Goal: Information Seeking & Learning: Learn about a topic

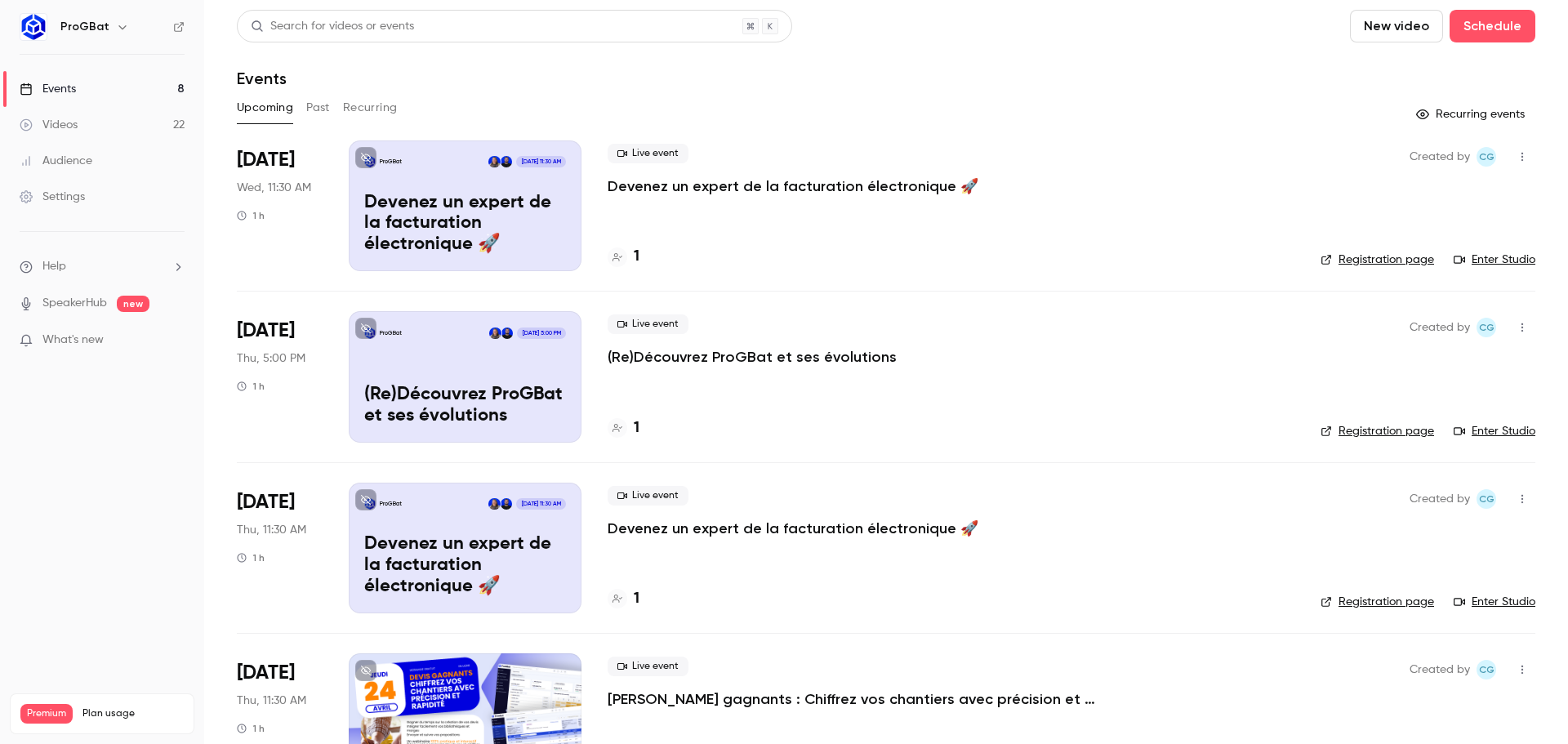
click at [321, 106] on button "Past" at bounding box center [318, 108] width 23 height 26
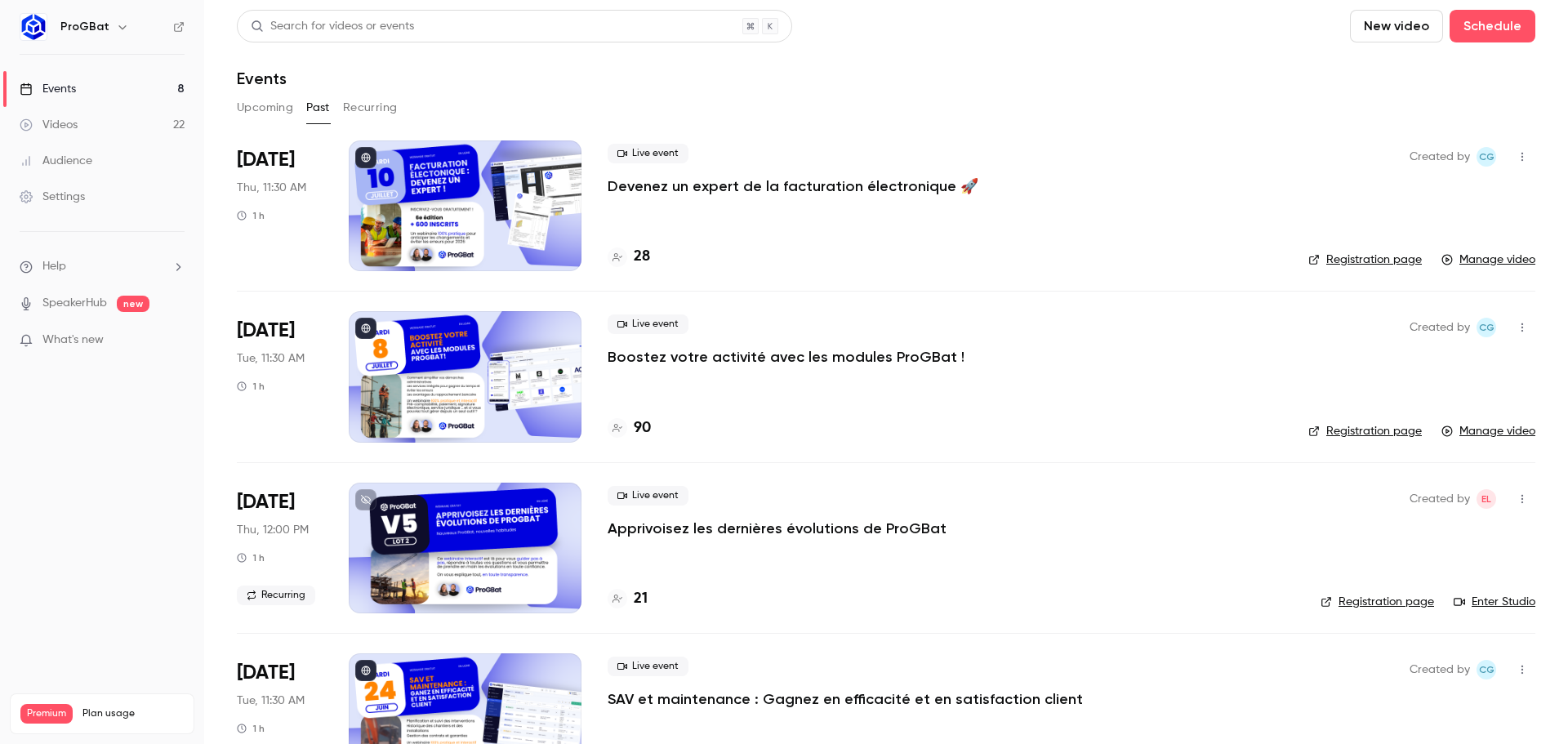
click at [251, 105] on button "Upcoming" at bounding box center [265, 108] width 57 height 26
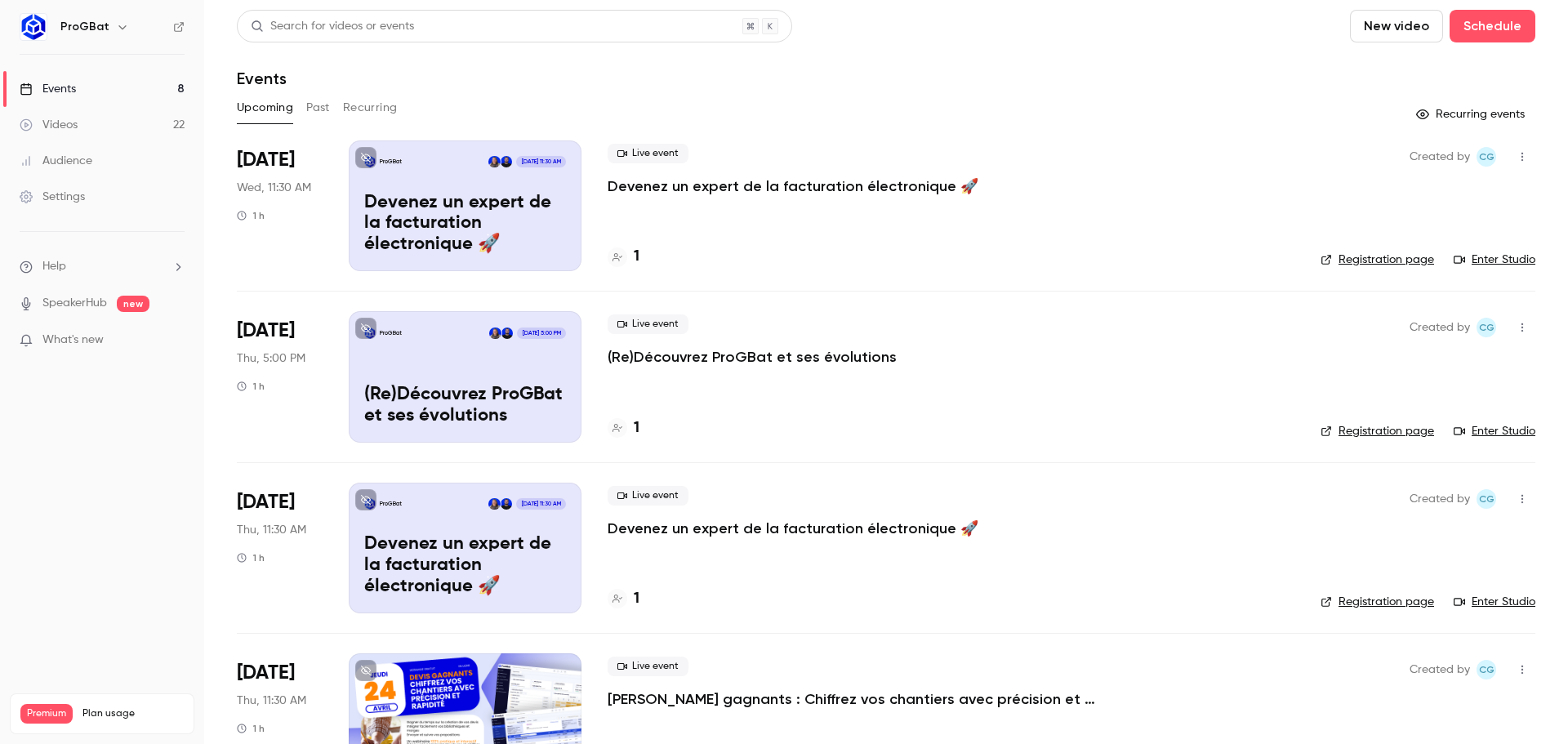
click at [553, 93] on div "Search for videos or events New video Schedule Events Upcoming Past Recurring R…" at bounding box center [885, 748] width 1298 height 1478
click at [799, 187] on p "Devenez un expert de la facturation électronique 🚀" at bounding box center [792, 187] width 370 height 20
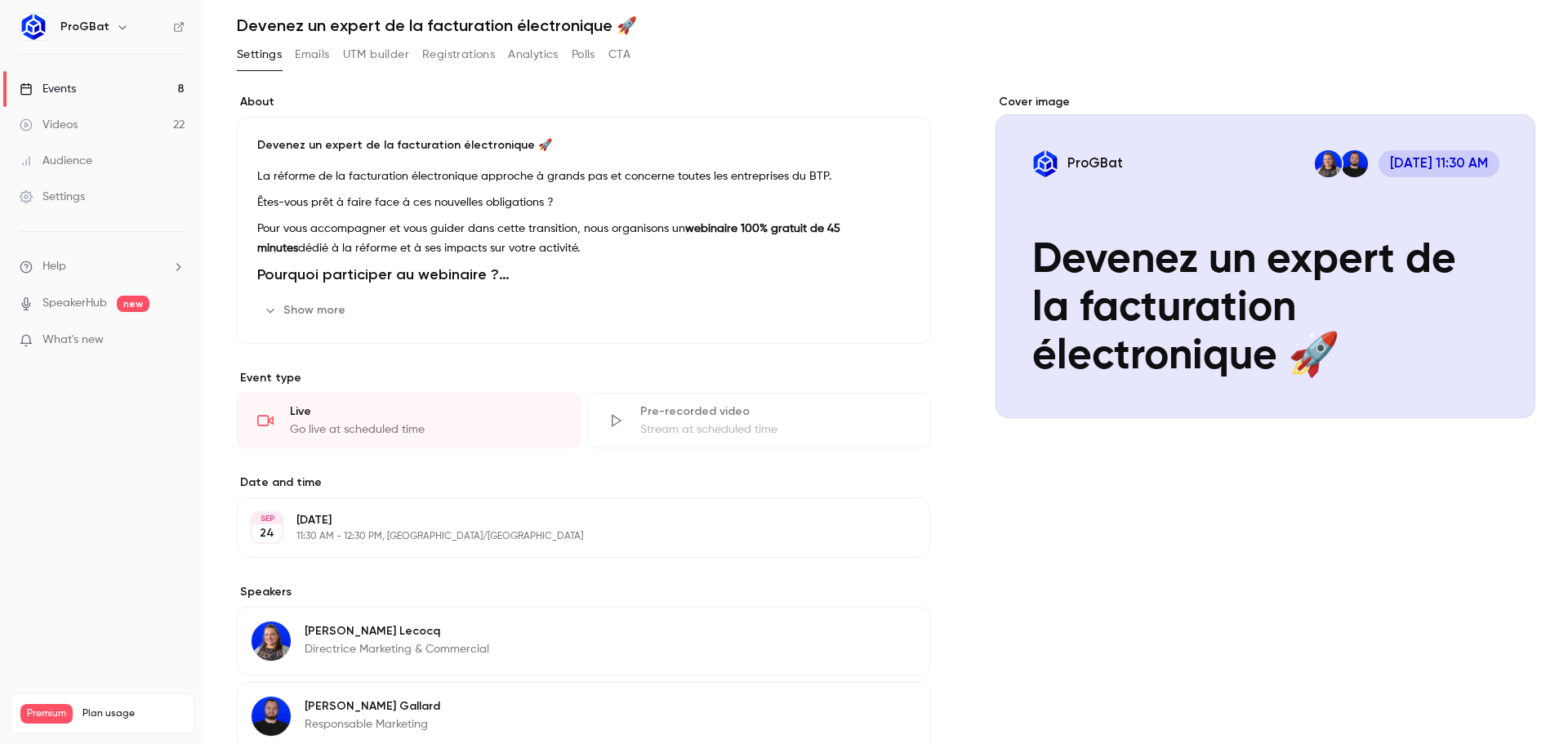
scroll to position [82, 0]
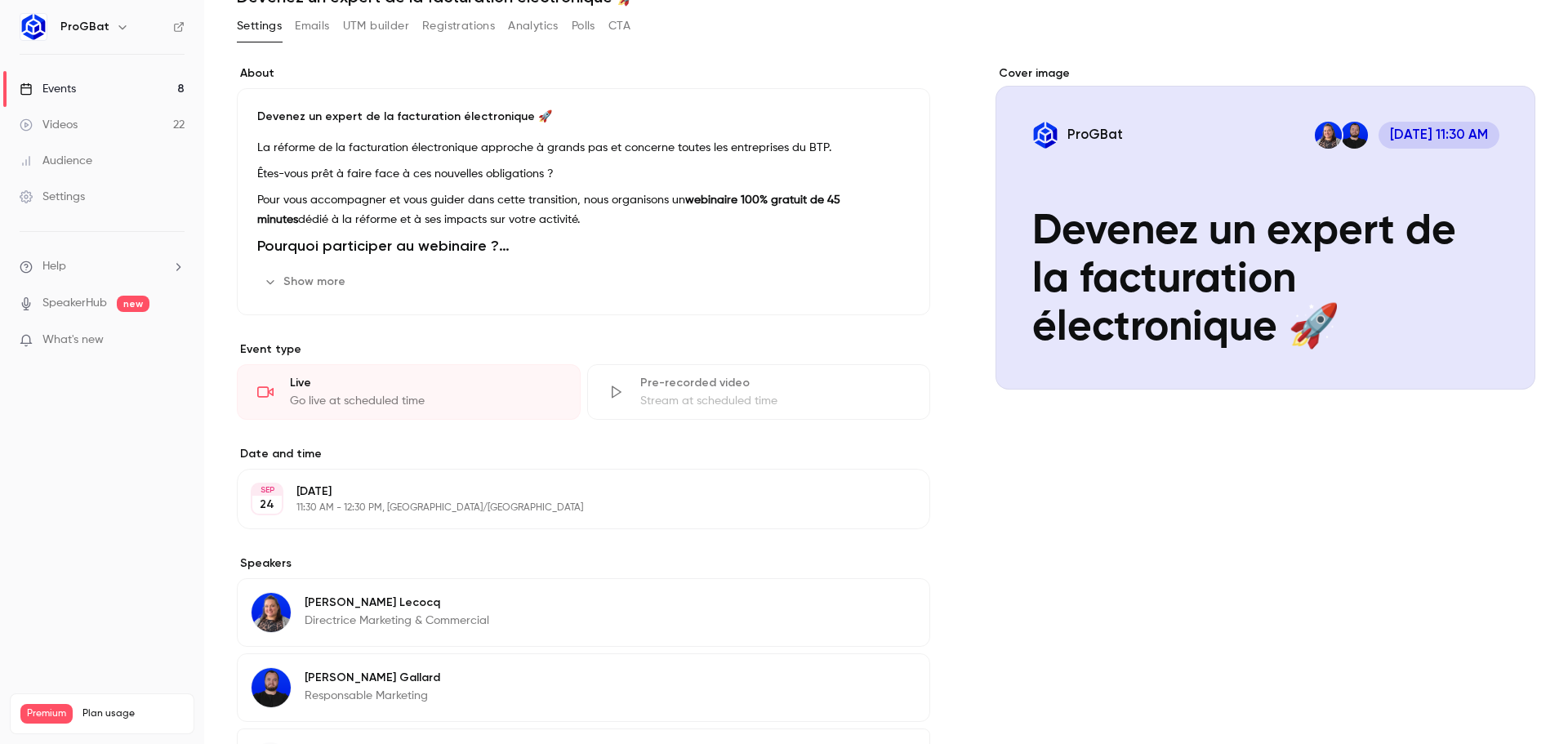
click at [319, 288] on button "Show more" at bounding box center [306, 281] width 98 height 26
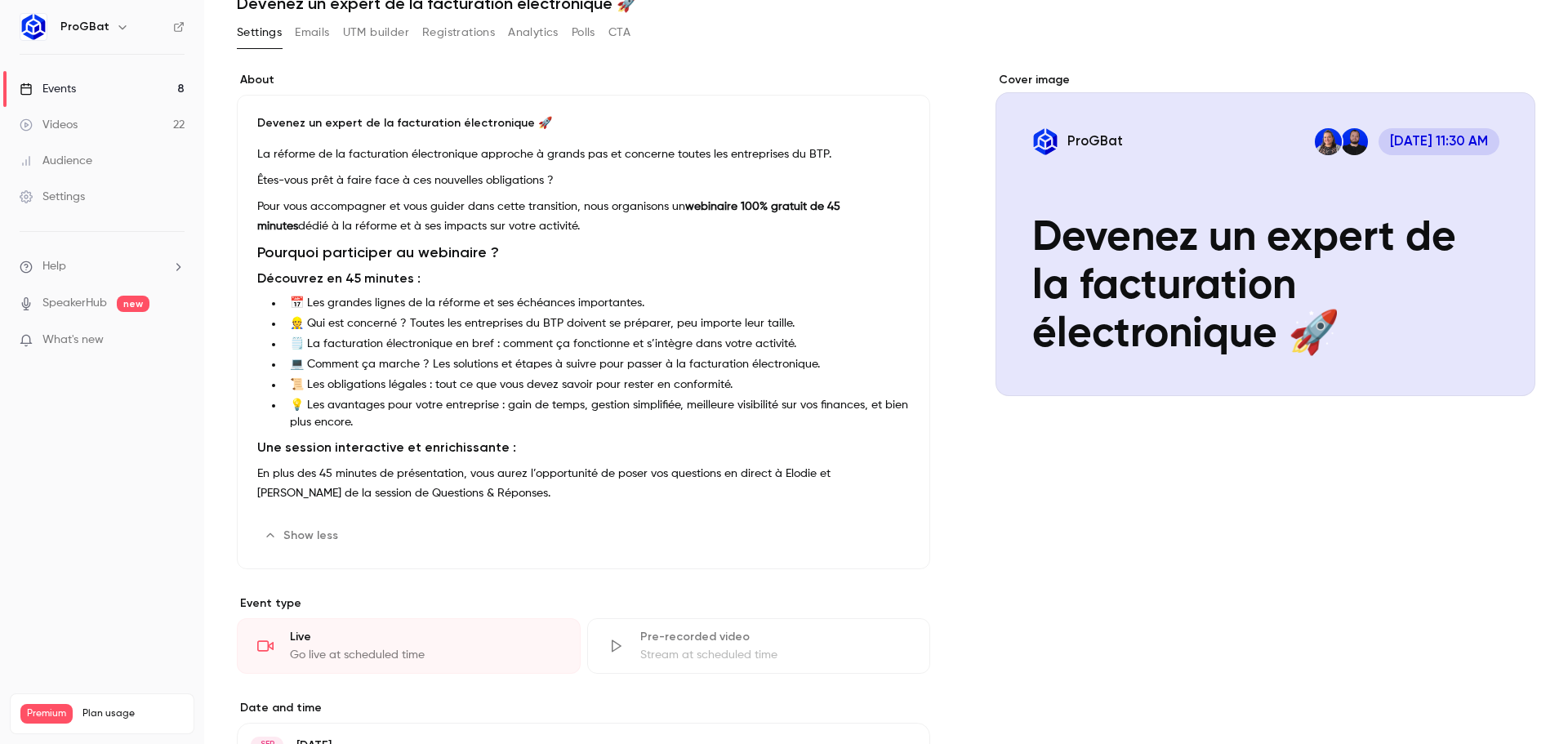
scroll to position [0, 0]
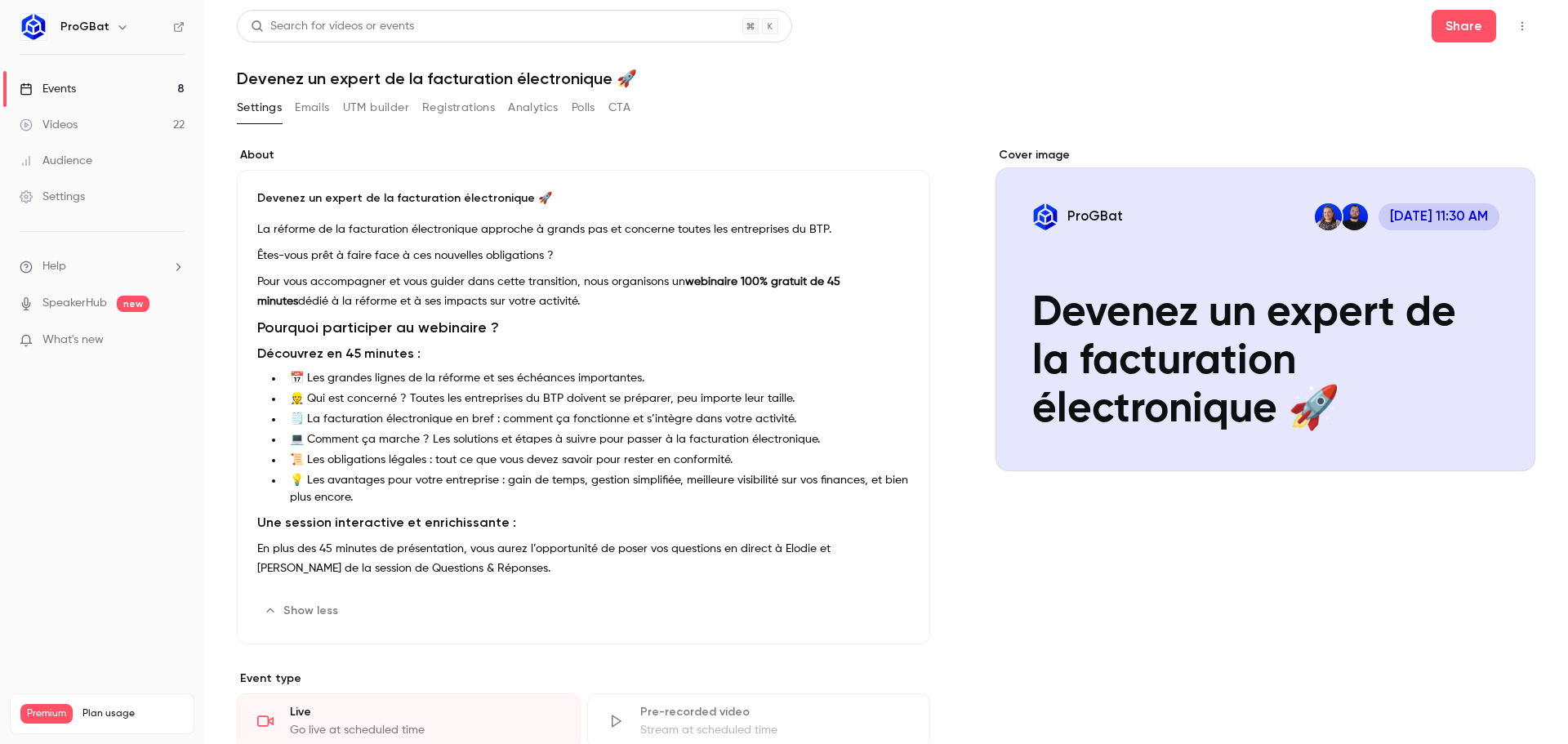
click at [104, 92] on link "Events 8" at bounding box center [102, 89] width 205 height 36
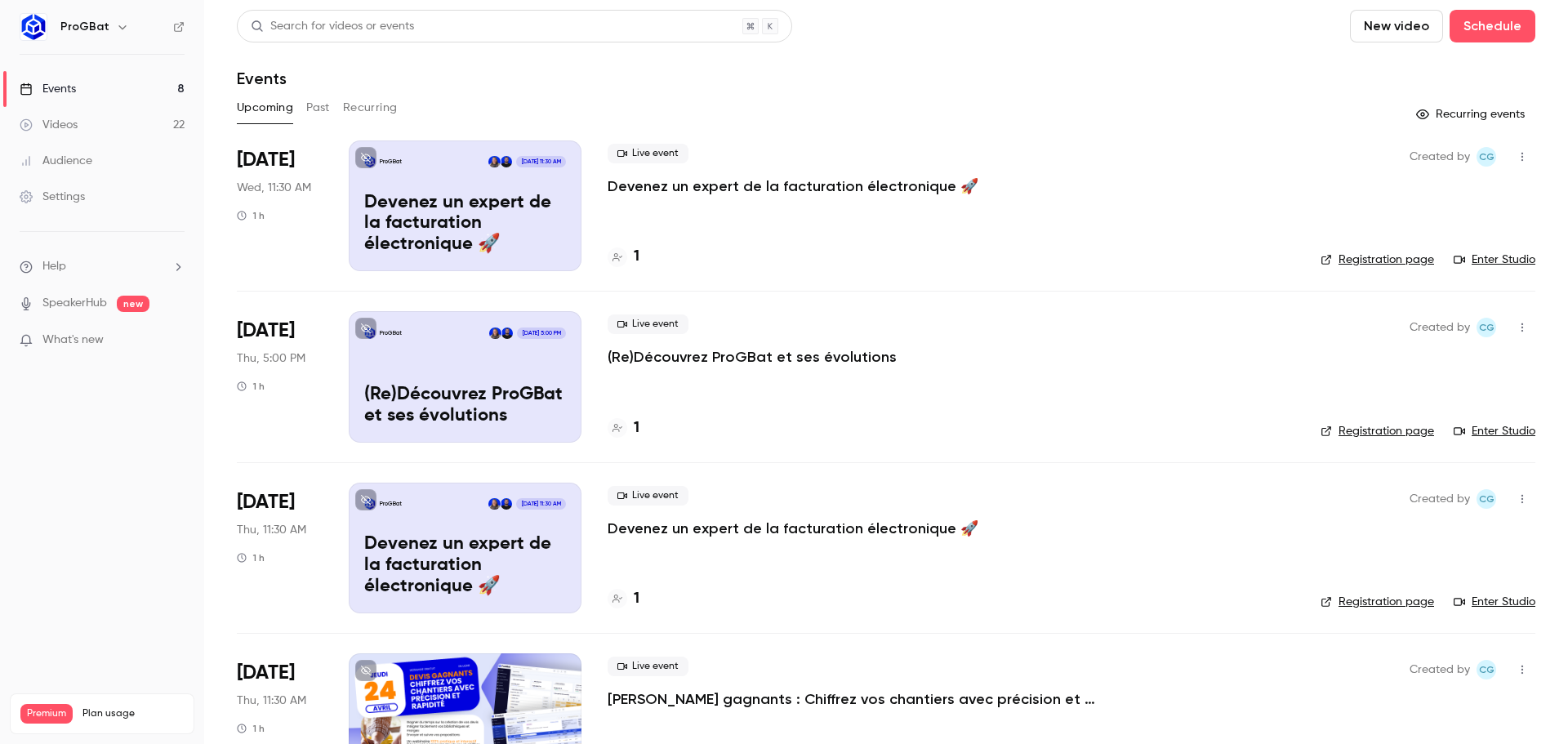
click at [68, 131] on div "Videos" at bounding box center [48, 125] width 58 height 16
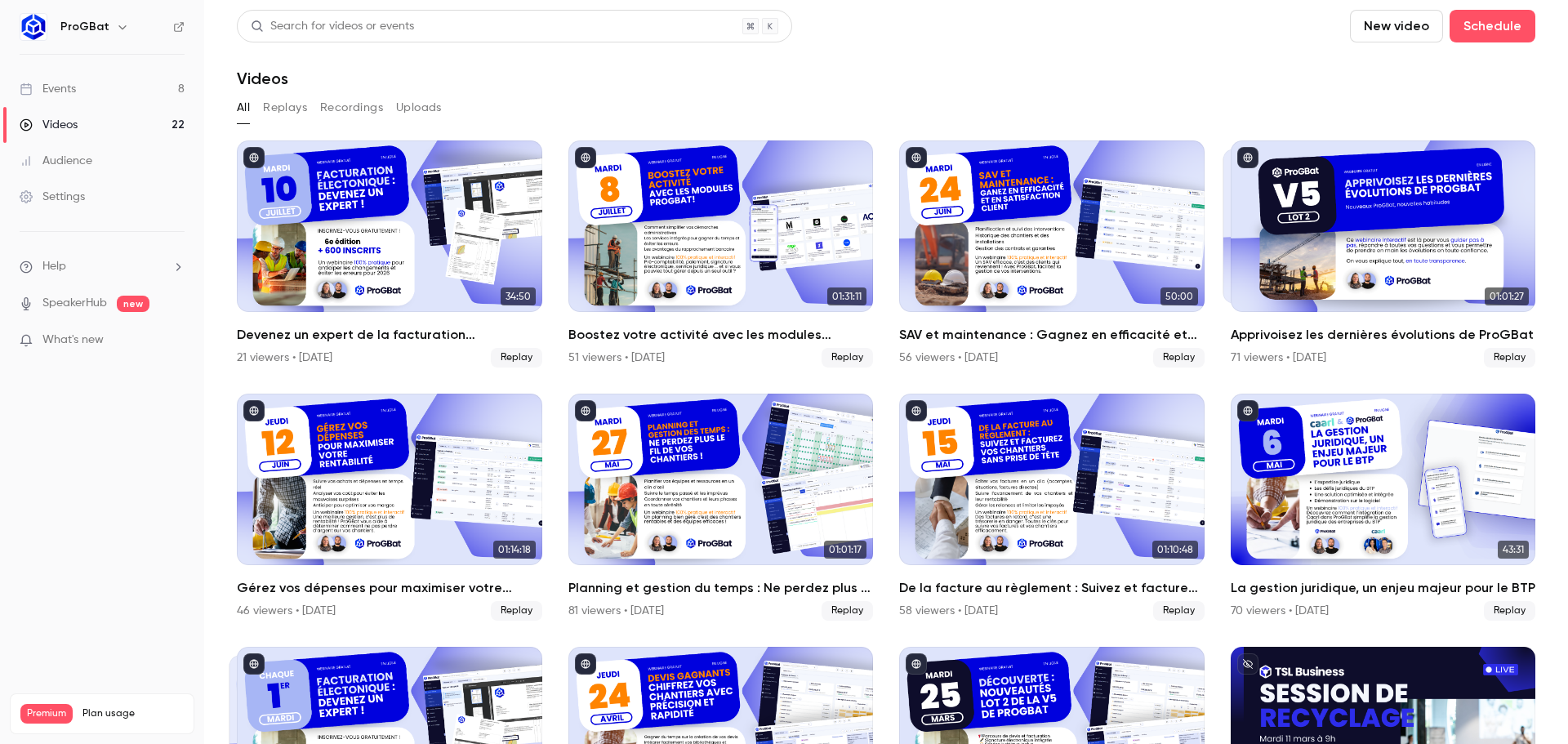
click at [132, 96] on link "Events 8" at bounding box center [102, 89] width 205 height 36
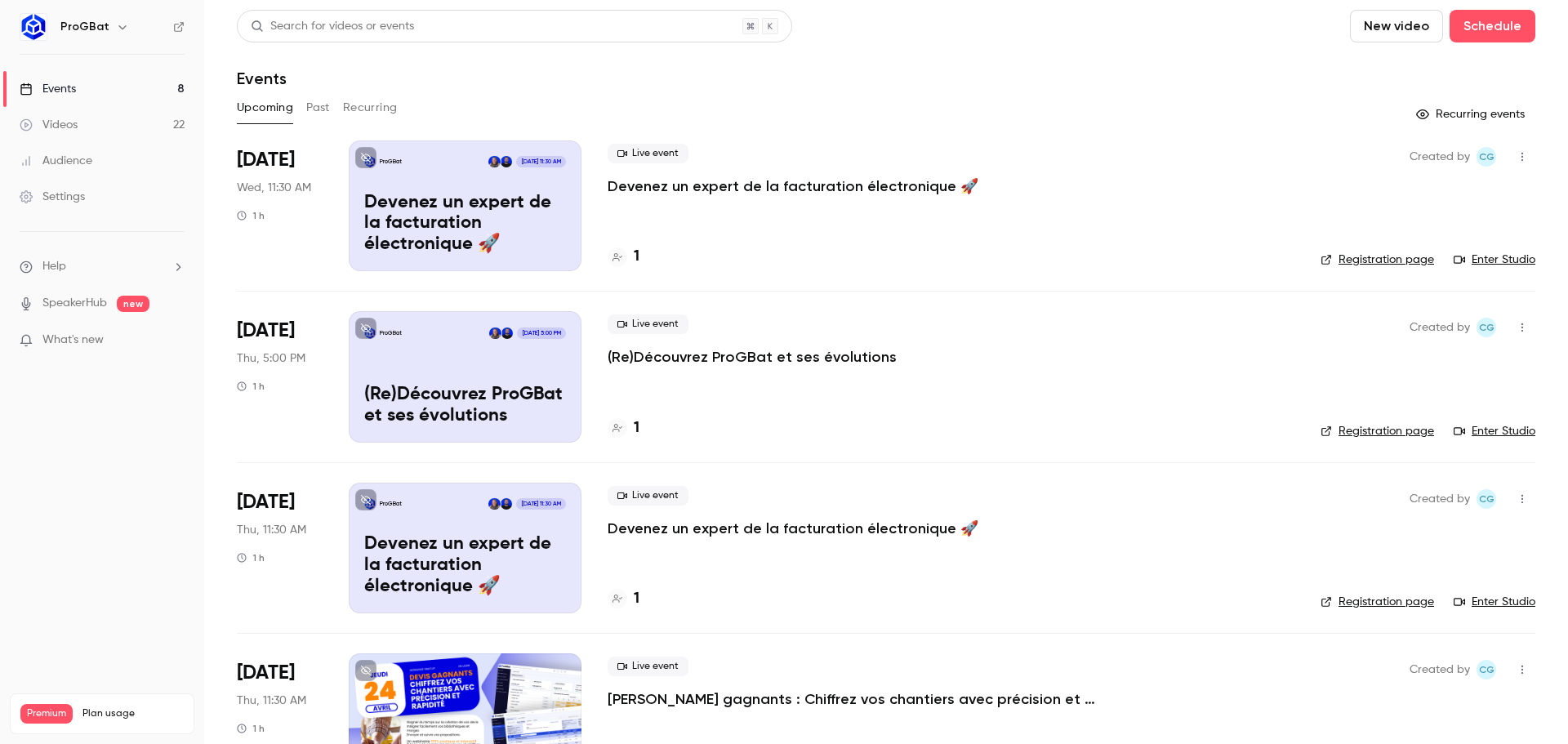
click at [310, 106] on button "Past" at bounding box center [318, 108] width 23 height 26
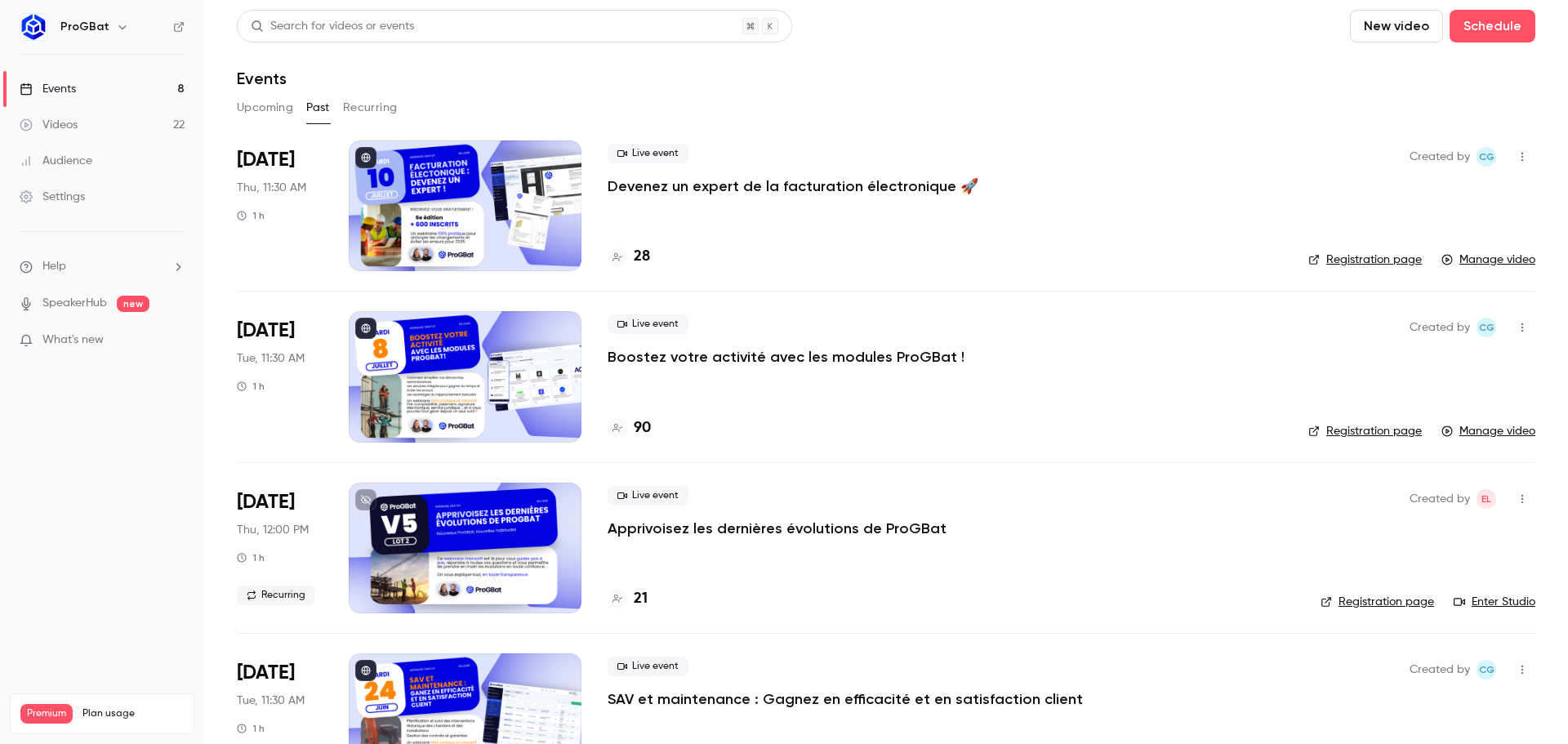
click at [884, 218] on div "Live event Devenez un expert de la facturation électronique 🚀 28" at bounding box center [945, 206] width 675 height 131
click at [764, 185] on p "Devenez un expert de la facturation électronique 🚀" at bounding box center [792, 187] width 370 height 20
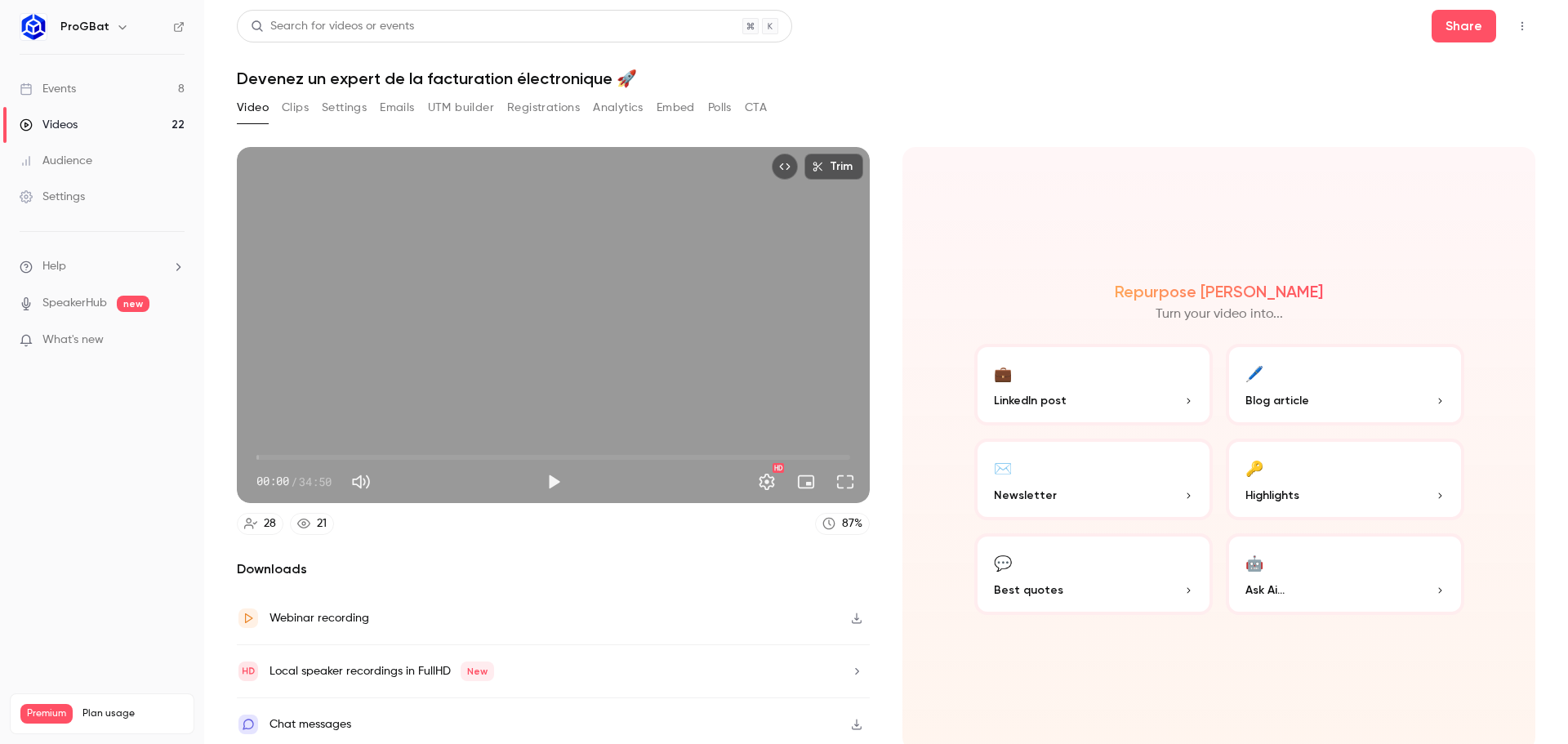
scroll to position [4, 0]
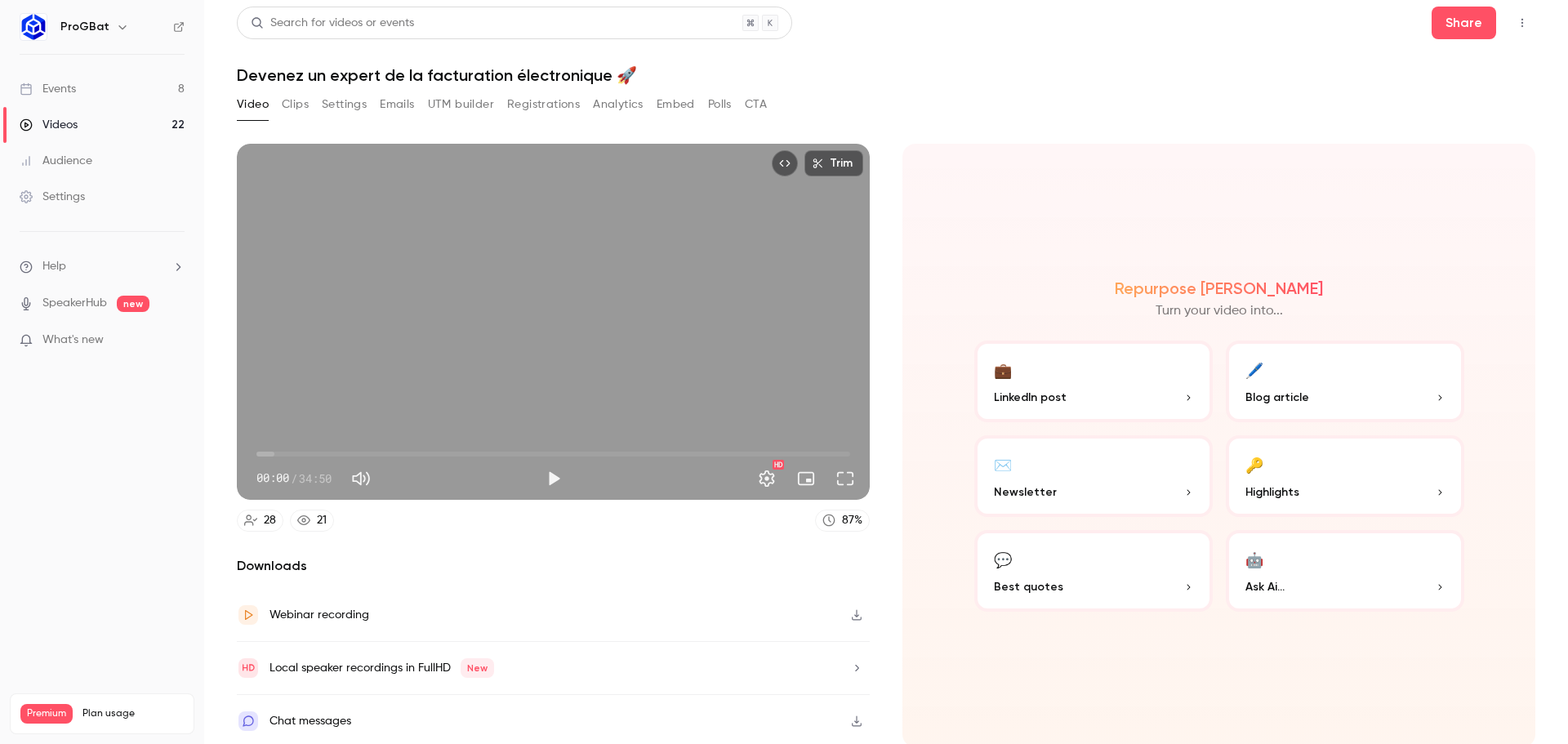
click at [1015, 396] on span "LinkedIn post" at bounding box center [1030, 397] width 73 height 17
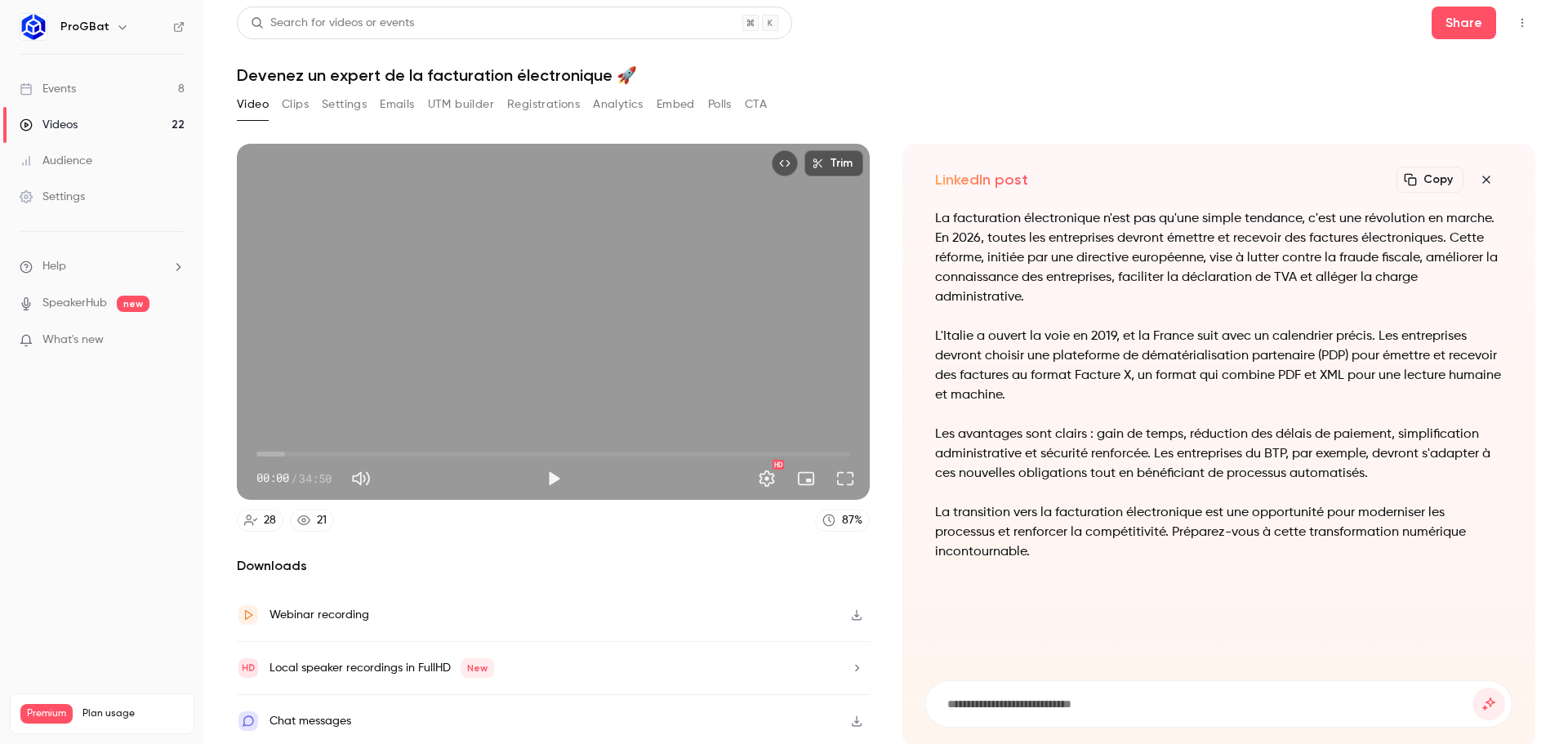
click at [296, 103] on button "Clips" at bounding box center [295, 104] width 27 height 26
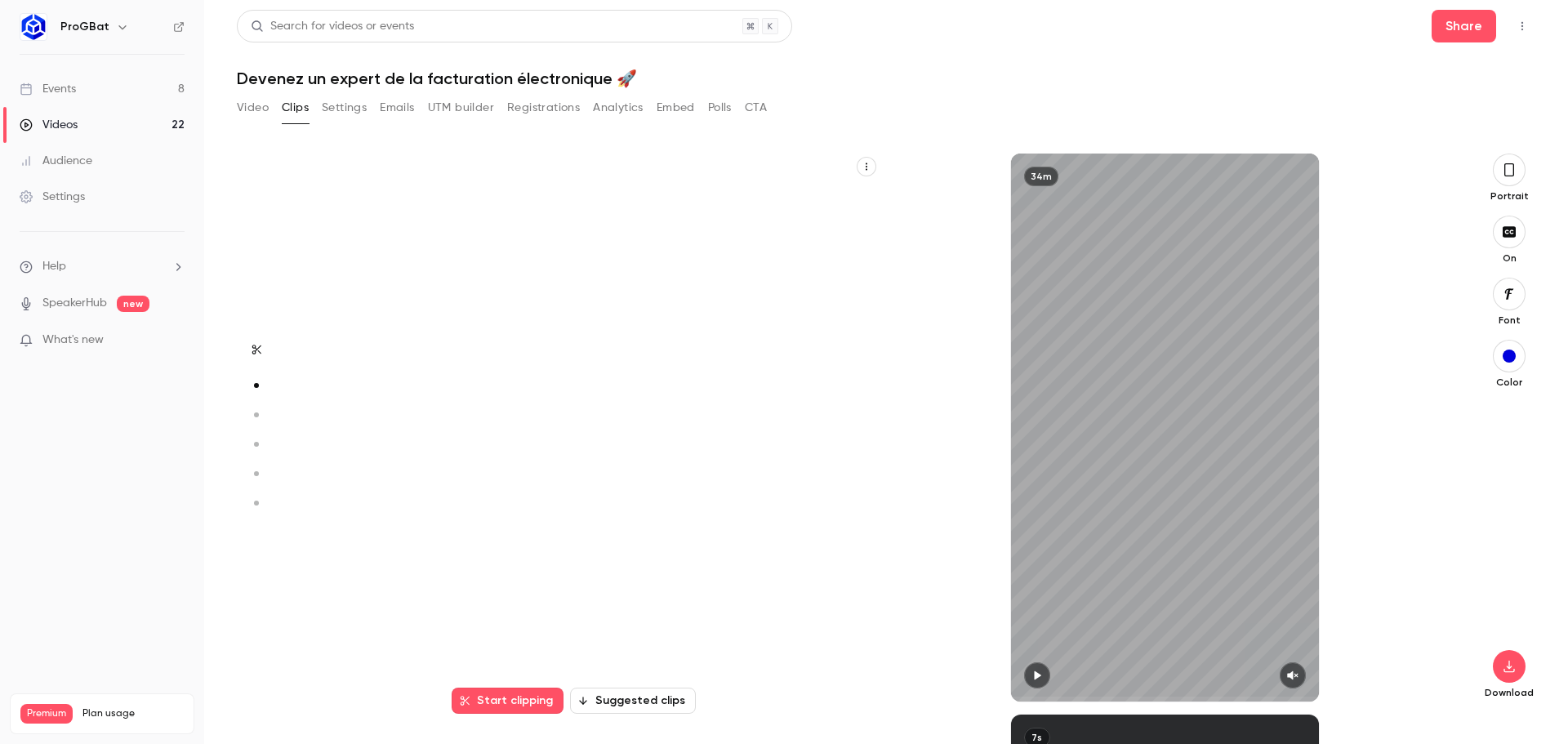
scroll to position [561, 0]
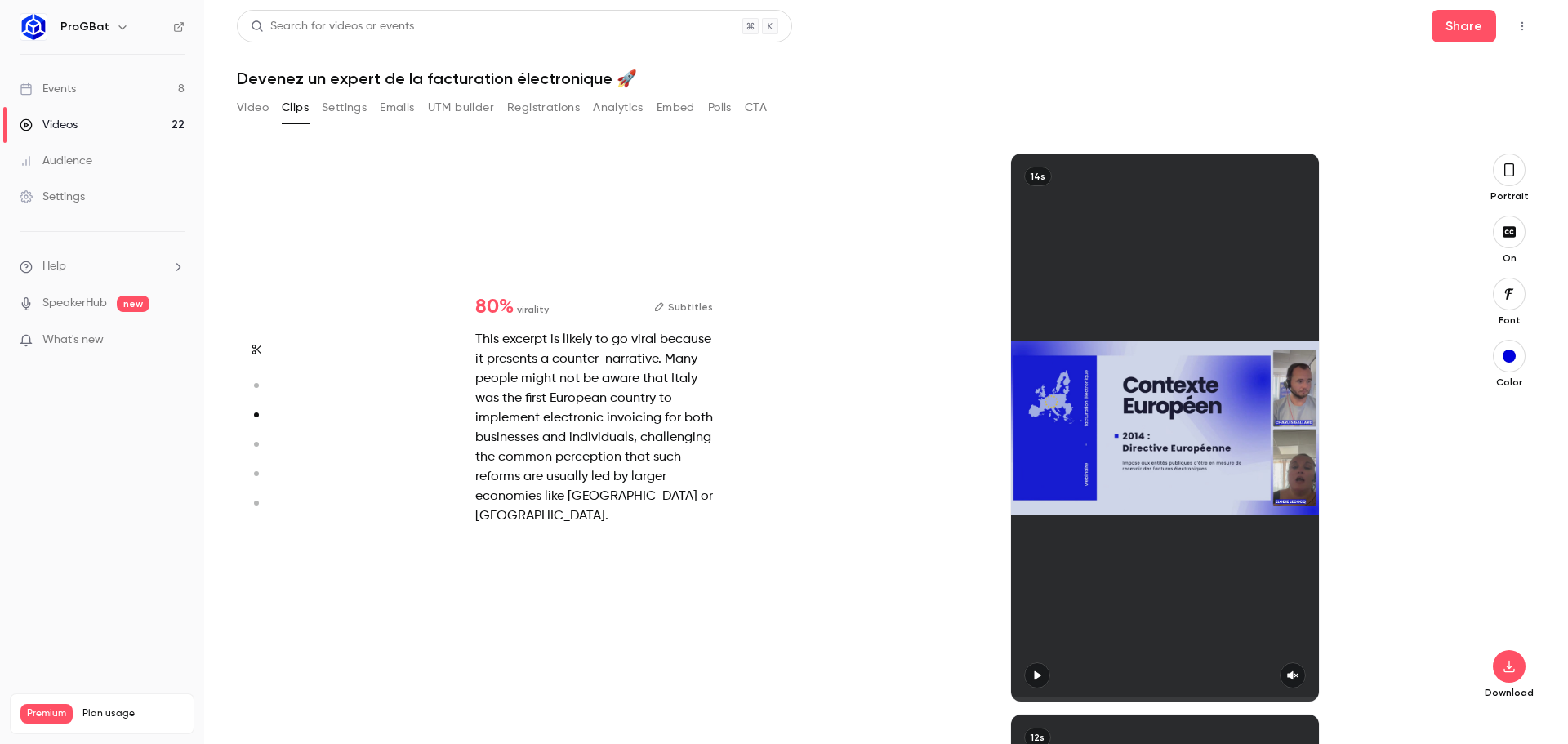
type input "*"
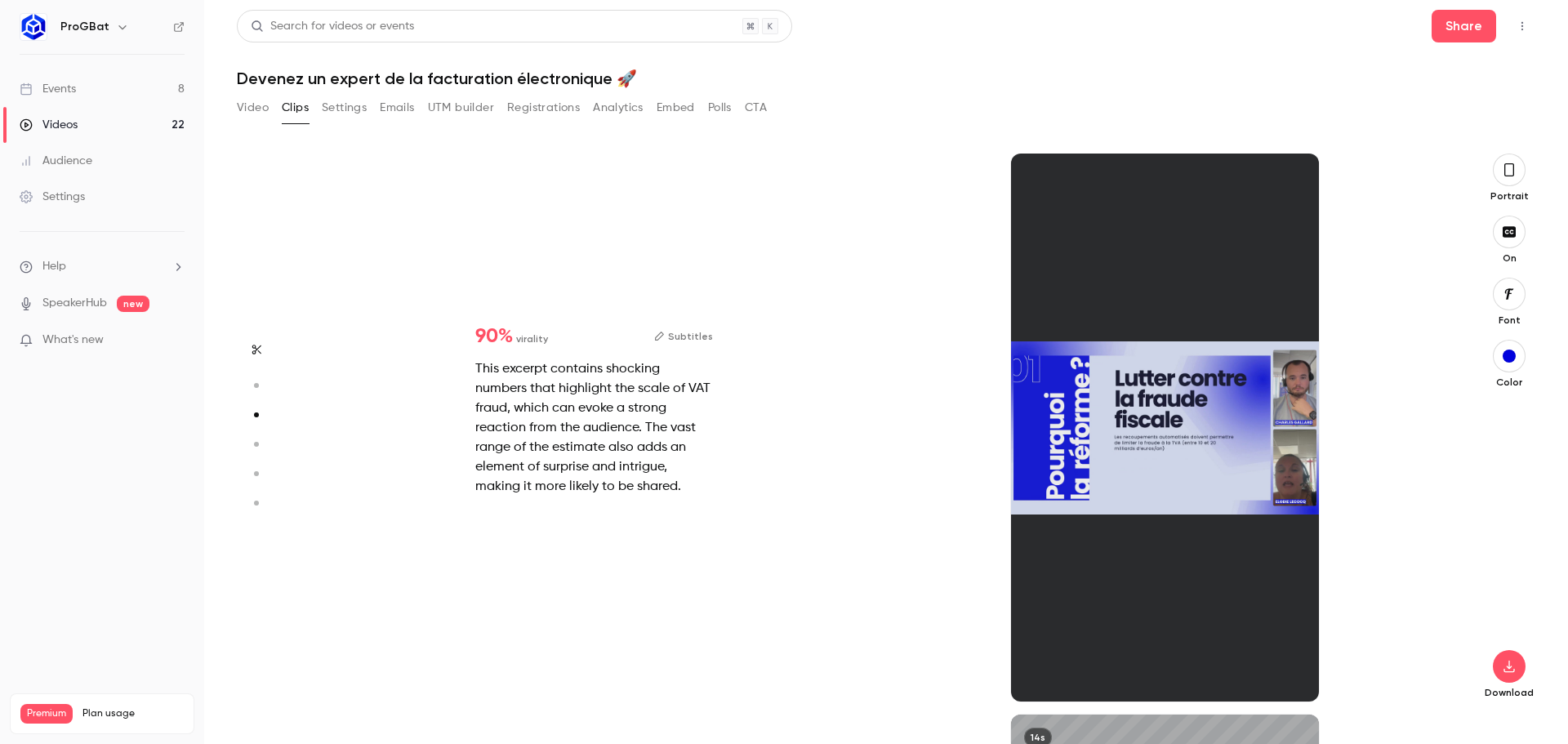
type input "*"
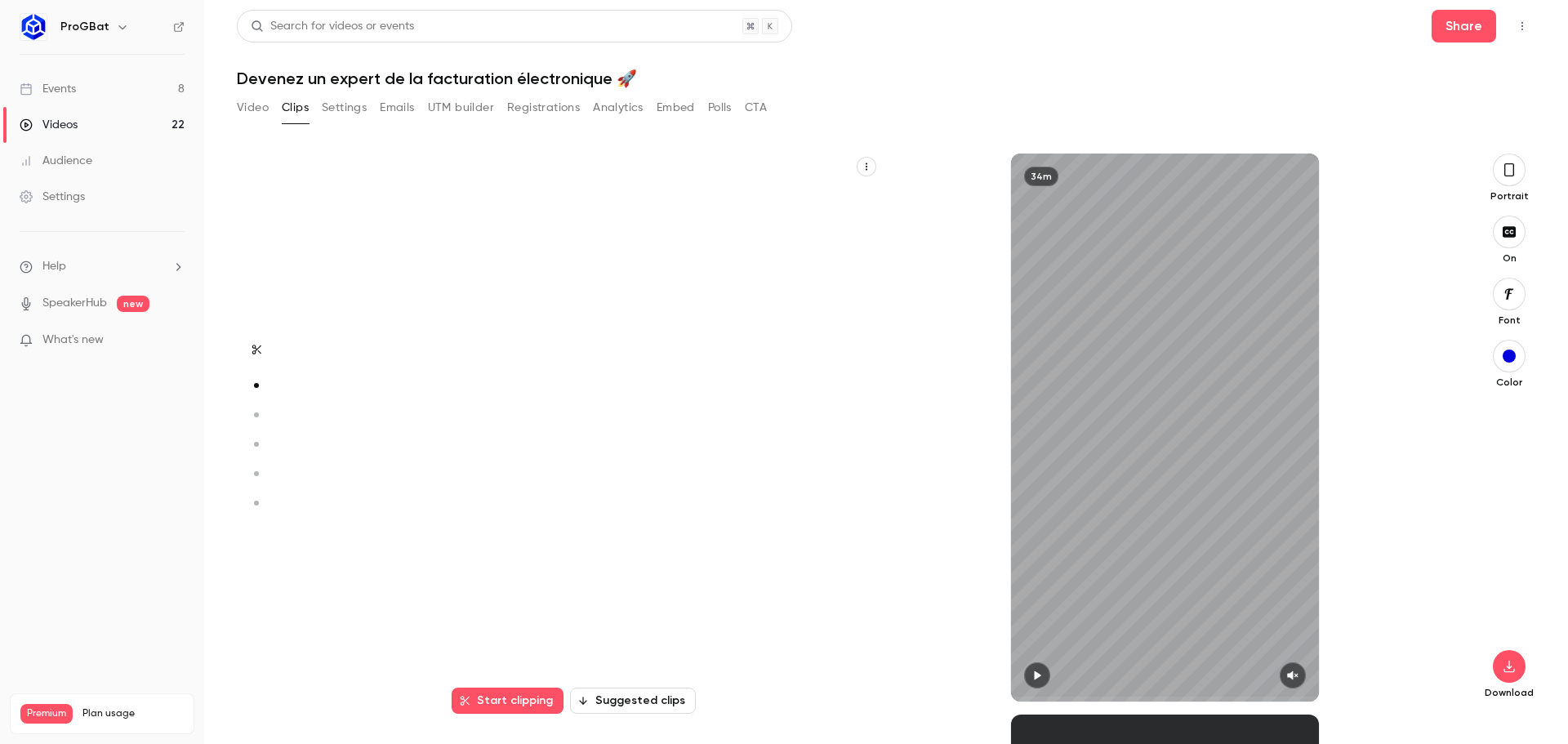
scroll to position [561, 0]
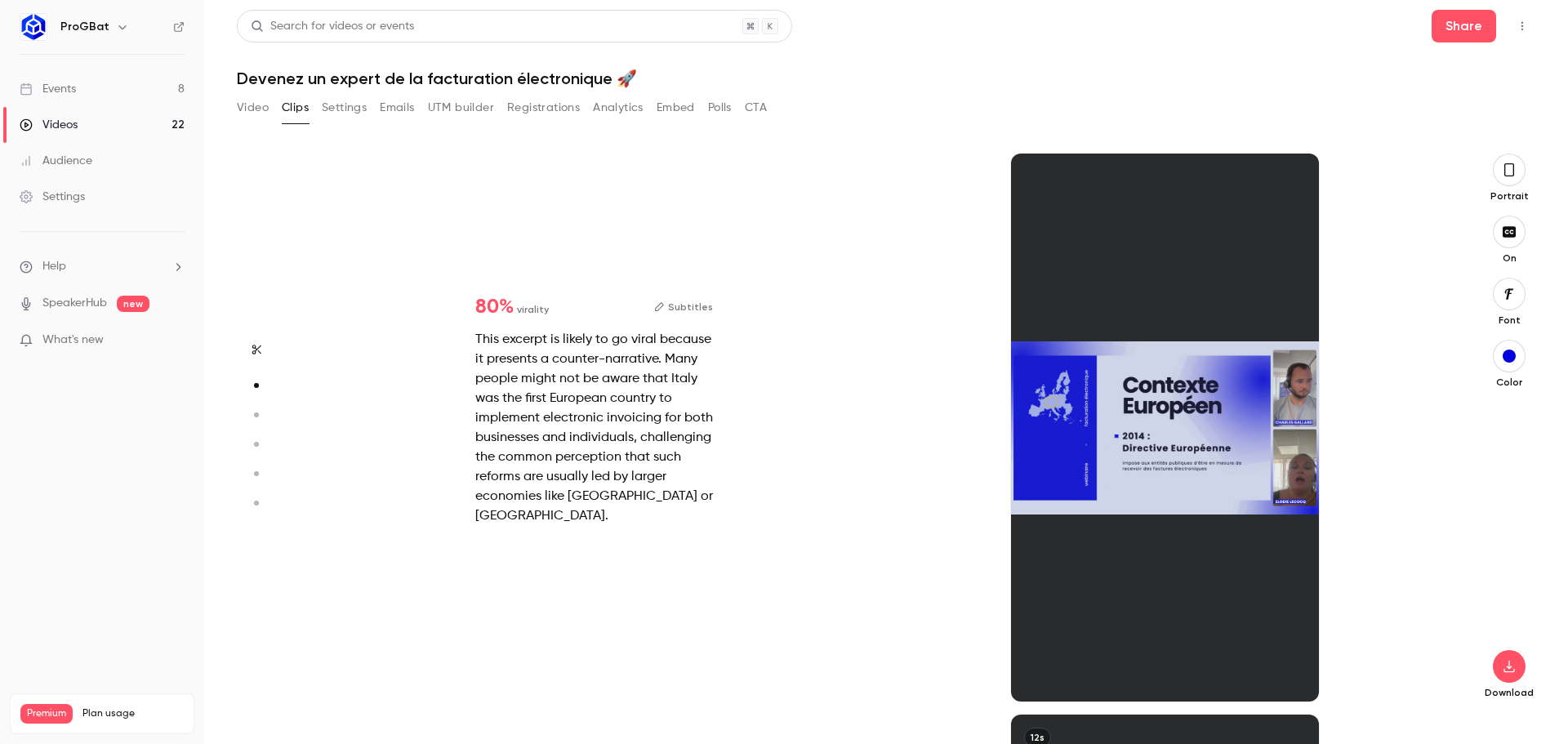
type input "*"
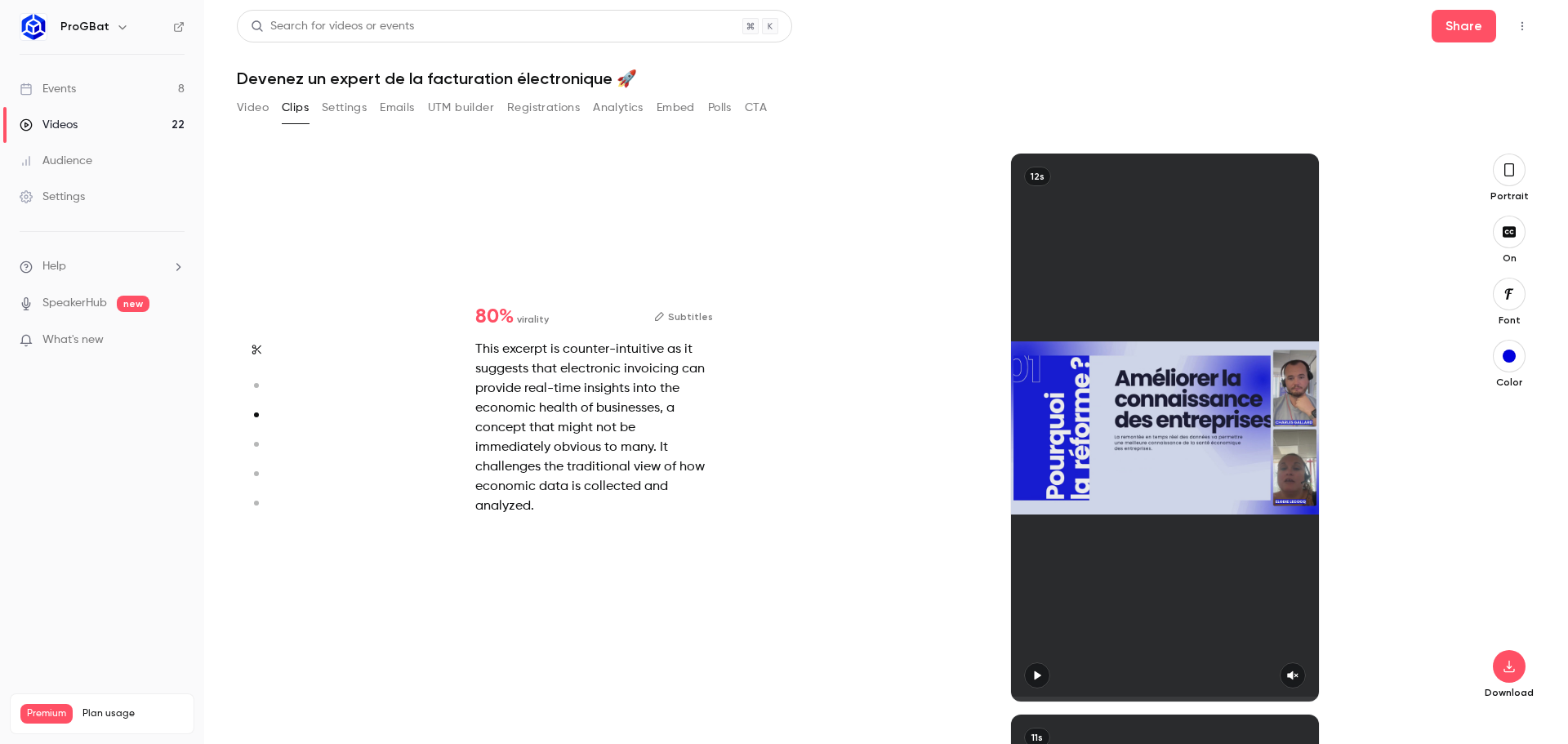
type input "*"
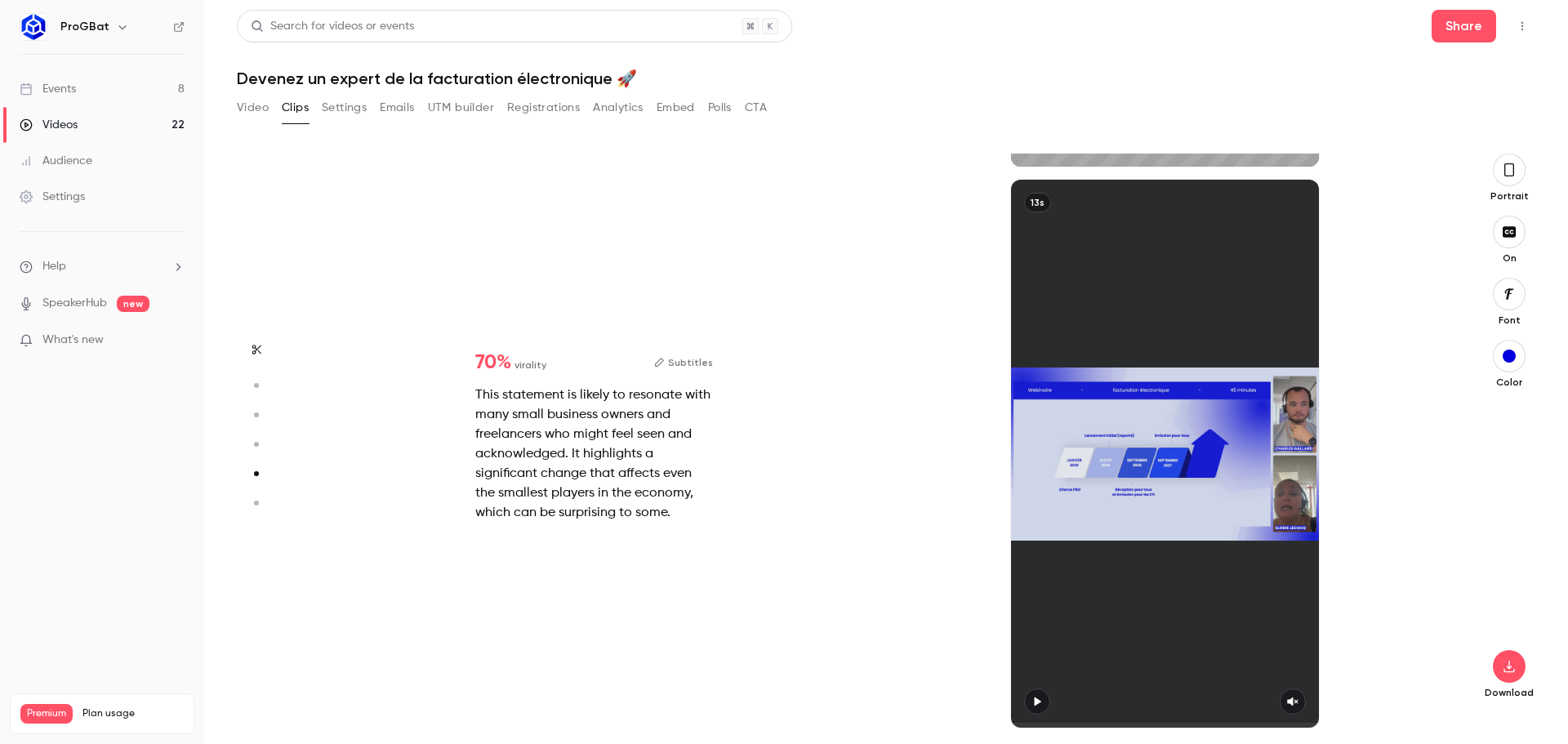
type input "*"
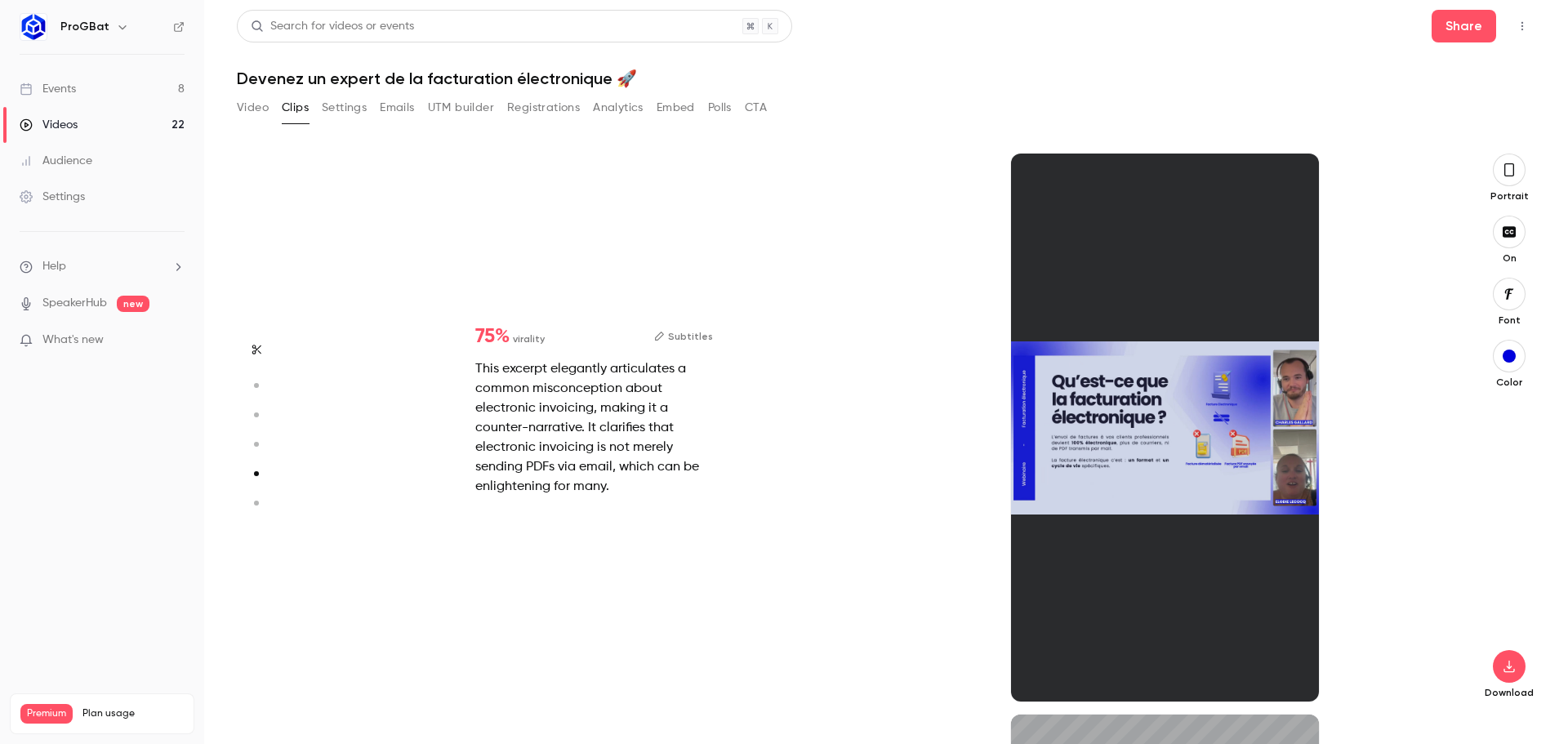
type input "*"
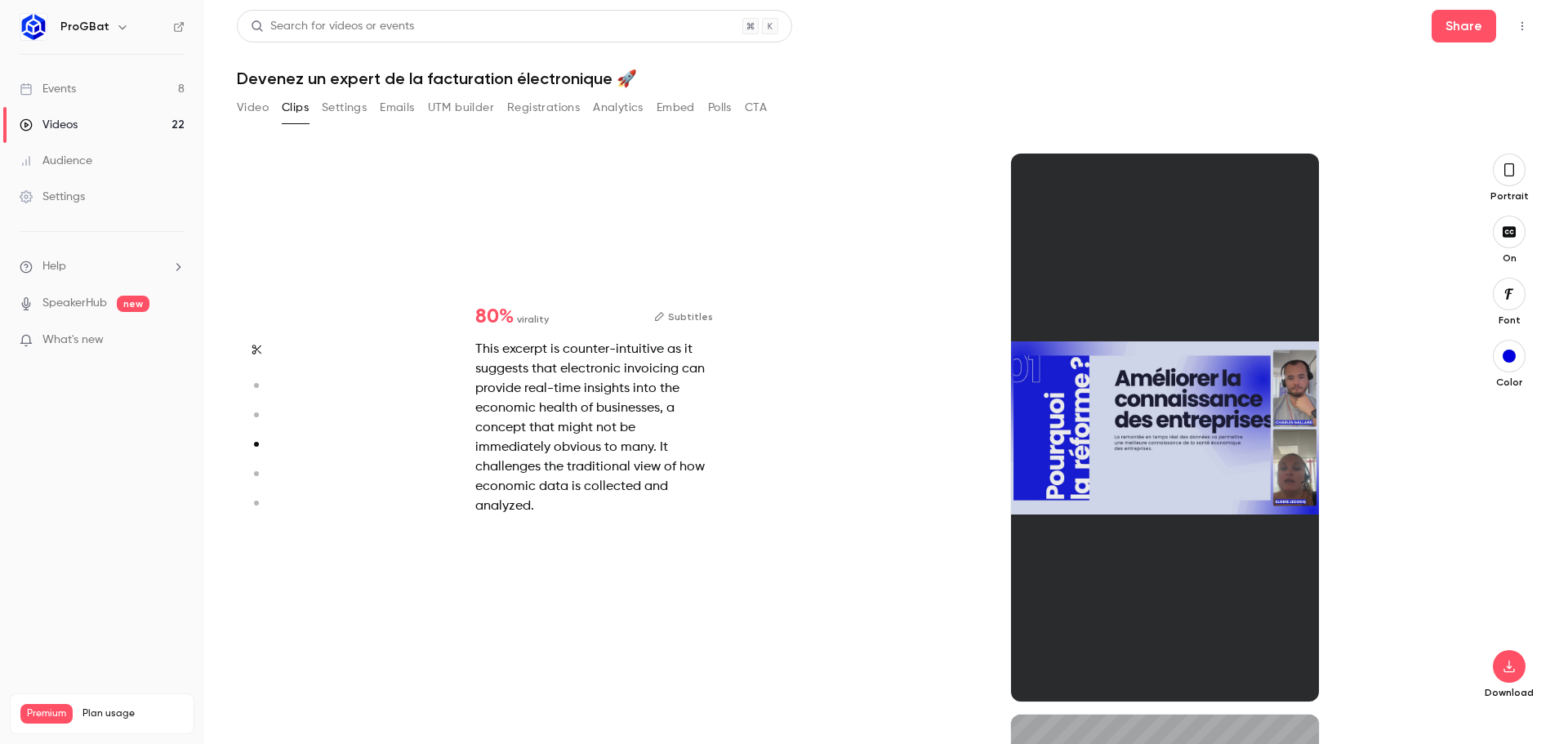
type input "*"
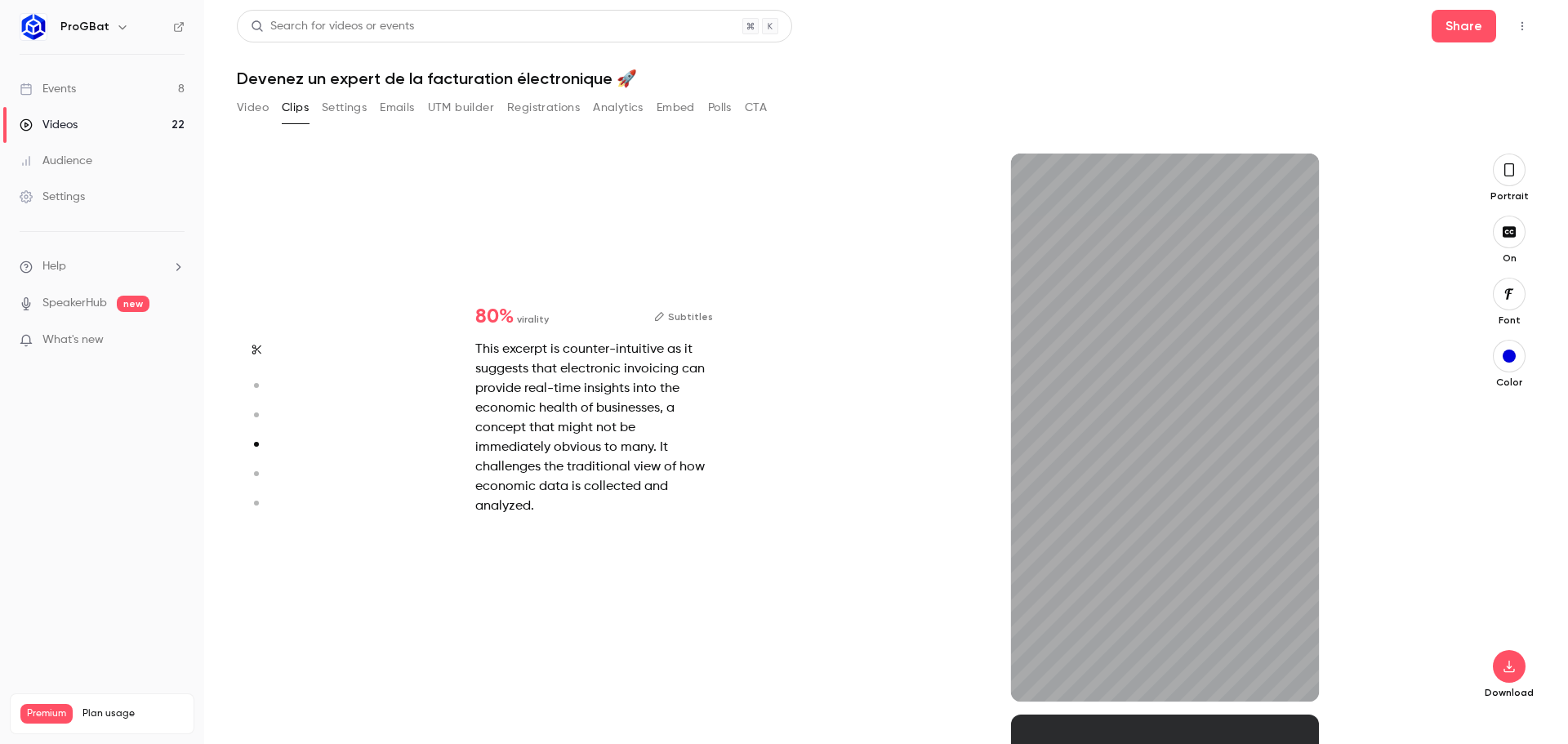
type input "*"
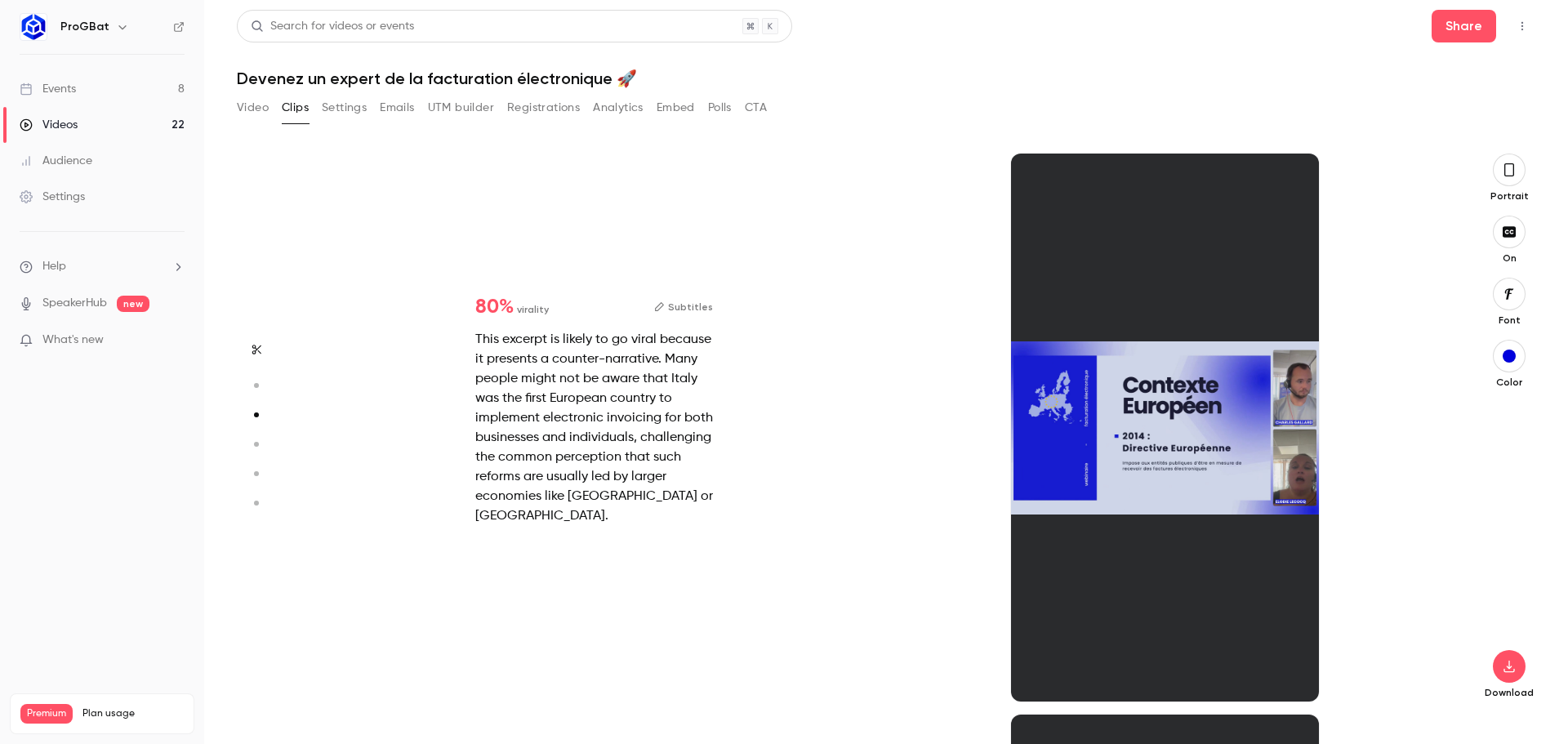
scroll to position [1123, 0]
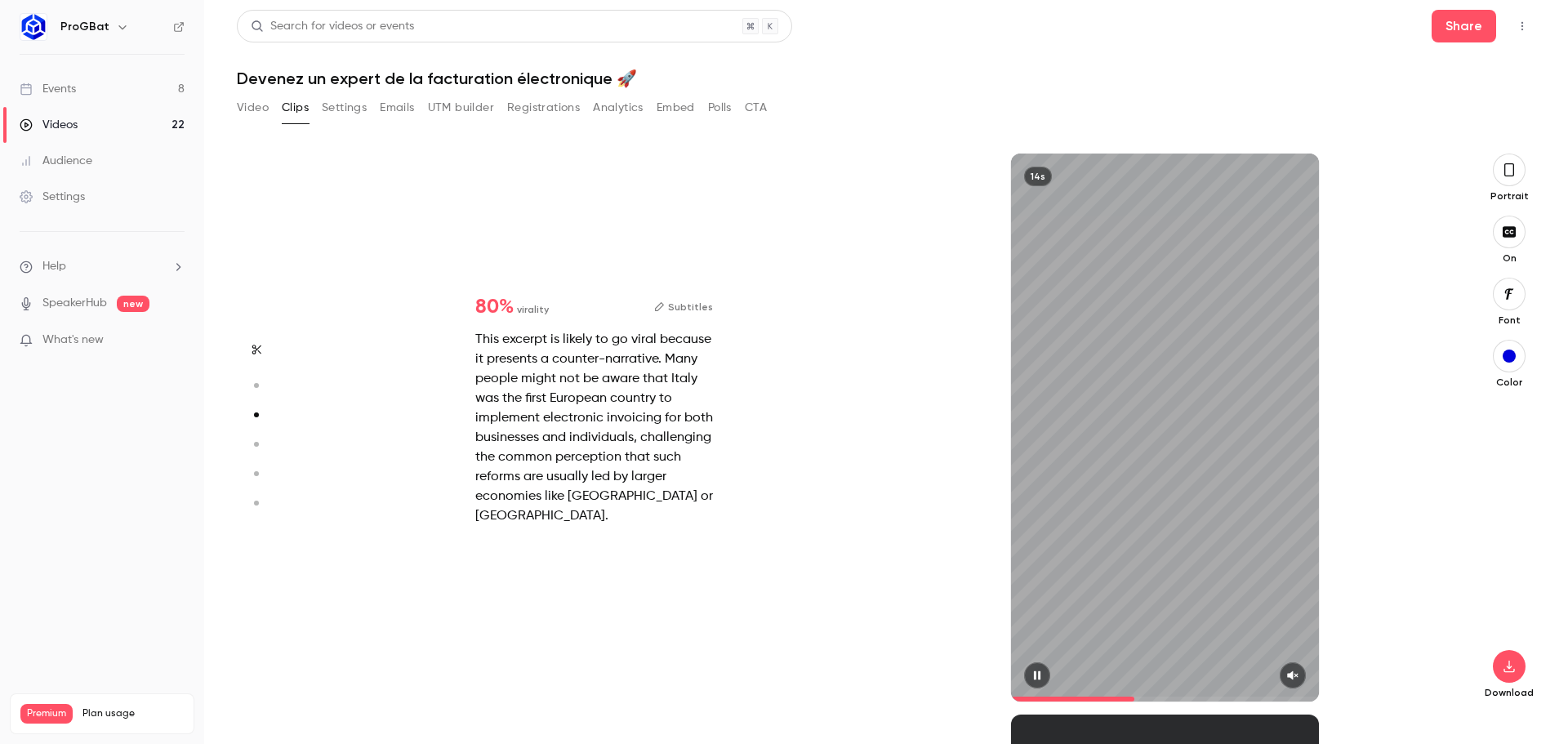
drag, startPoint x: 1066, startPoint y: 696, endPoint x: 1133, endPoint y: 681, distance: 68.7
click at [1133, 681] on div "14s" at bounding box center [1164, 427] width 308 height 548
type input "*"
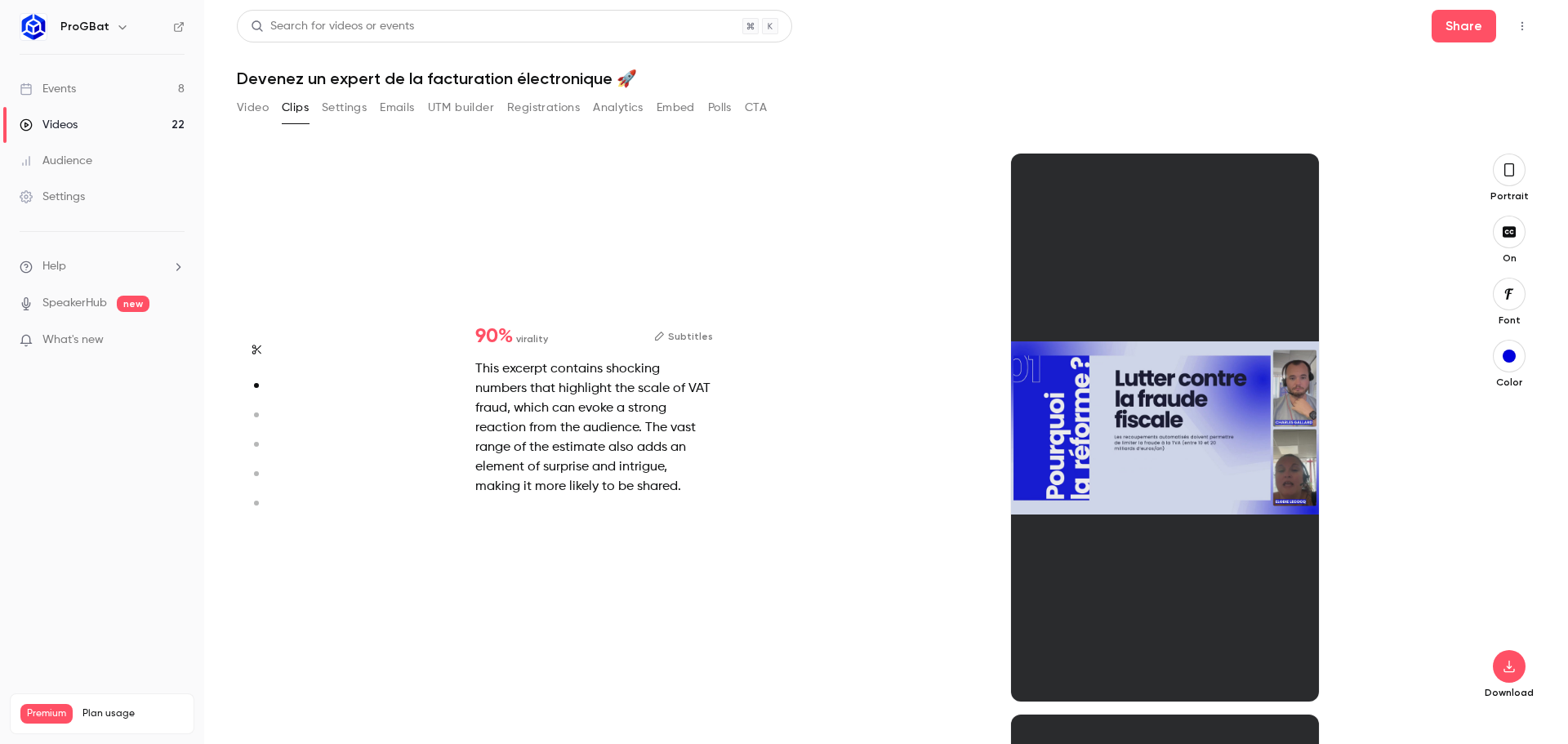
scroll to position [561, 0]
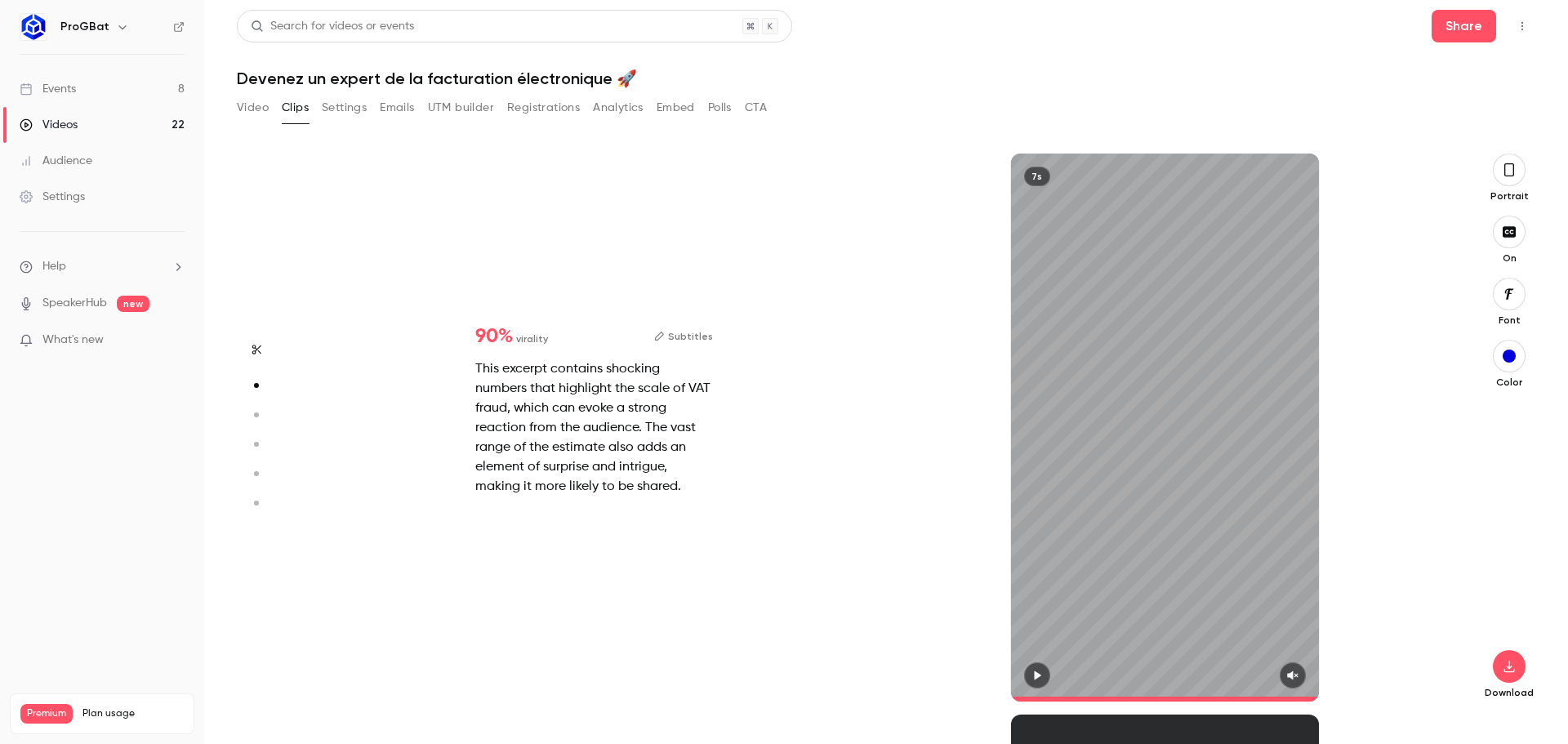
type input "***"
click at [83, 81] on link "Events 8" at bounding box center [102, 89] width 205 height 36
